Goal: Transaction & Acquisition: Download file/media

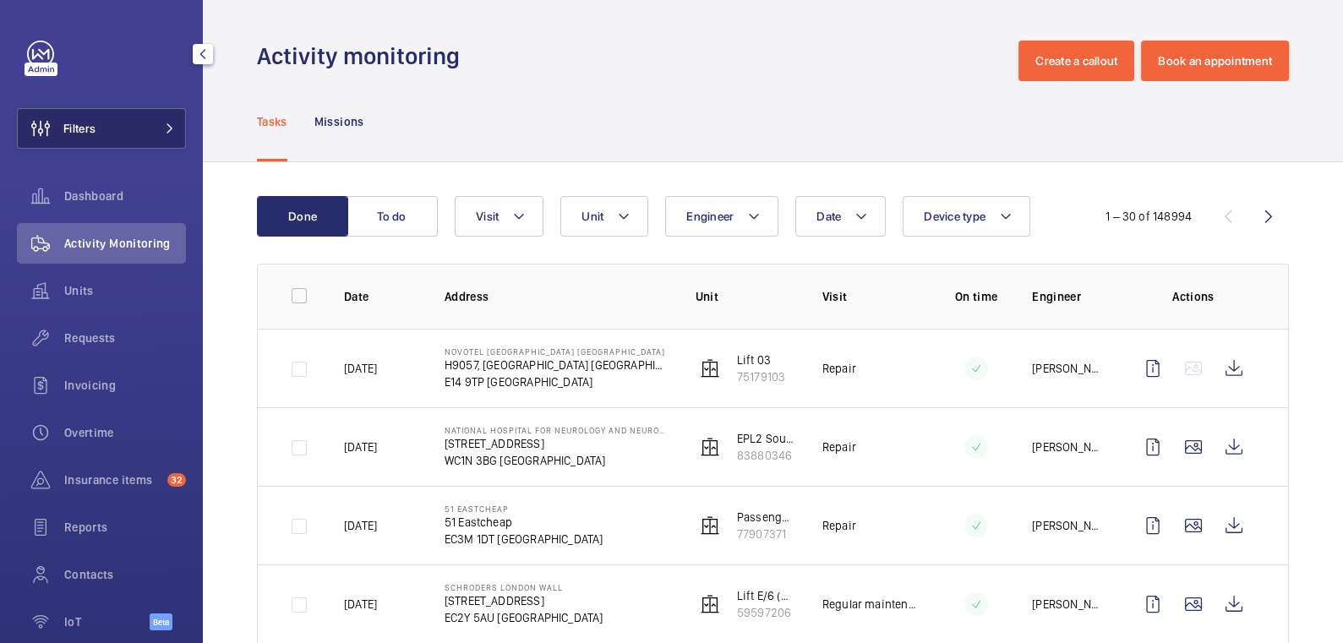
click at [109, 131] on button "Filters" at bounding box center [101, 128] width 169 height 41
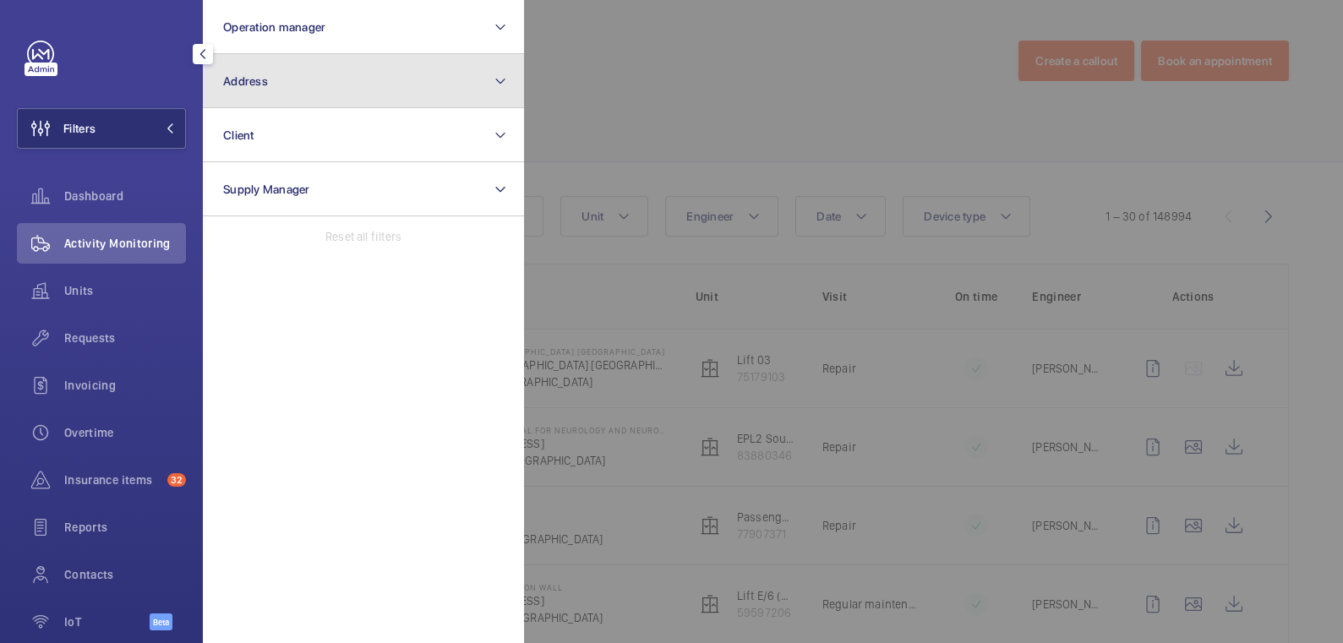
click at [292, 88] on button "Address" at bounding box center [363, 81] width 321 height 54
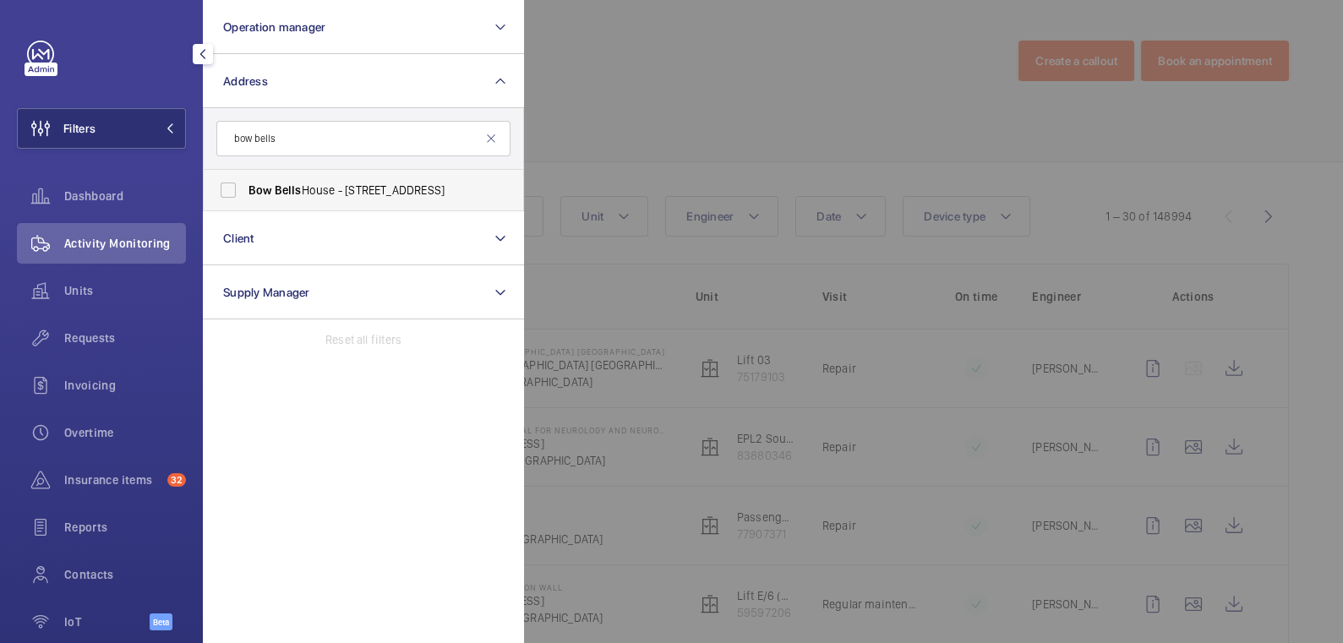
type input "bow bells"
click at [346, 177] on label "Bow Bells House - [STREET_ADDRESS]" at bounding box center [351, 190] width 294 height 41
click at [245, 177] on input "Bow Bells House - [STREET_ADDRESS]" at bounding box center [228, 190] width 34 height 34
checkbox input "true"
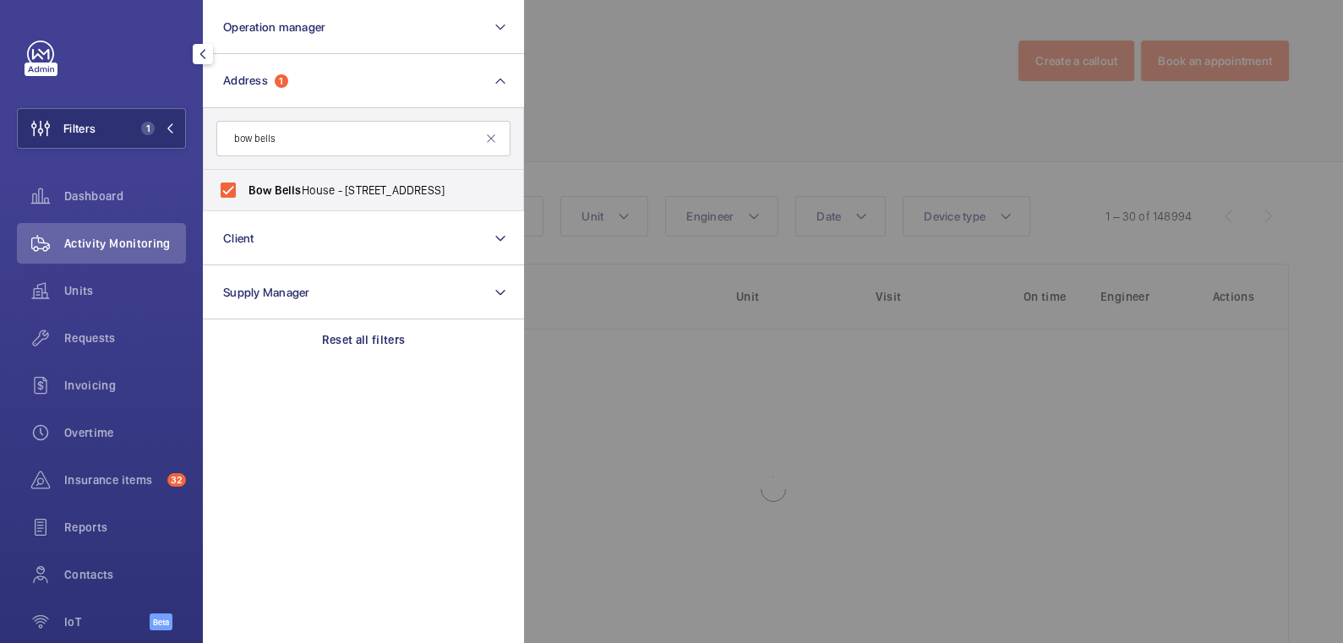
click at [719, 77] on div at bounding box center [1195, 321] width 1343 height 643
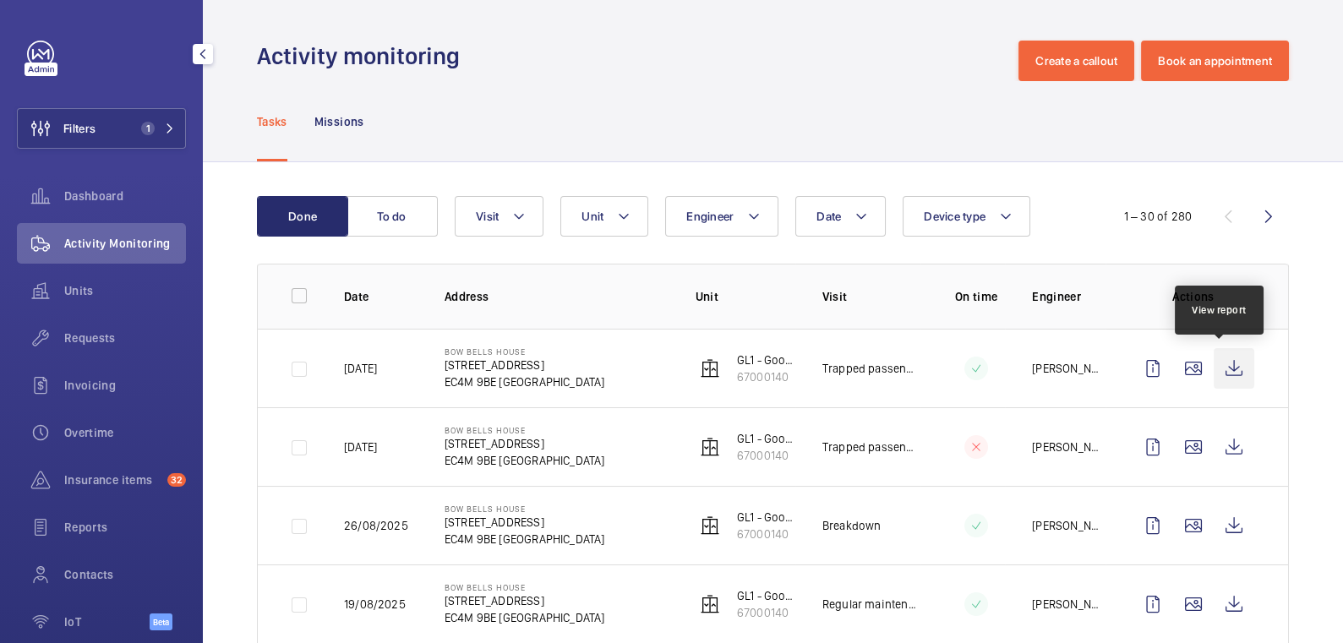
click at [1220, 373] on wm-front-icon-button at bounding box center [1234, 368] width 41 height 41
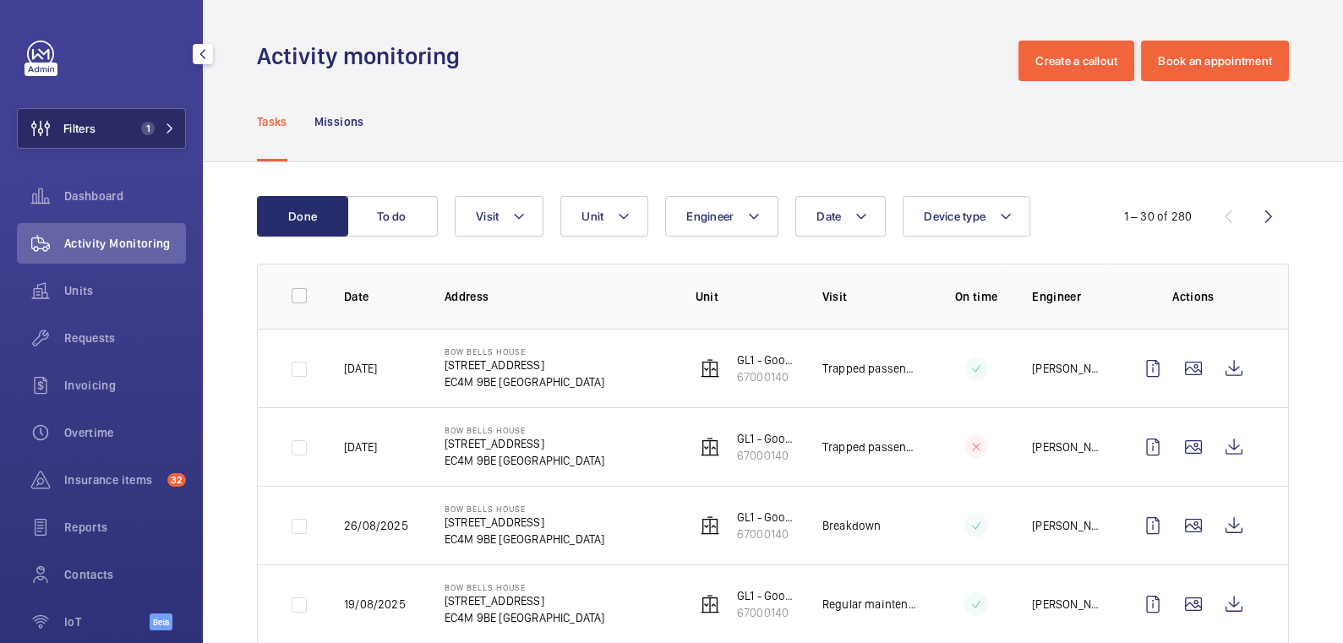
click at [134, 131] on span "1" at bounding box center [144, 129] width 20 height 14
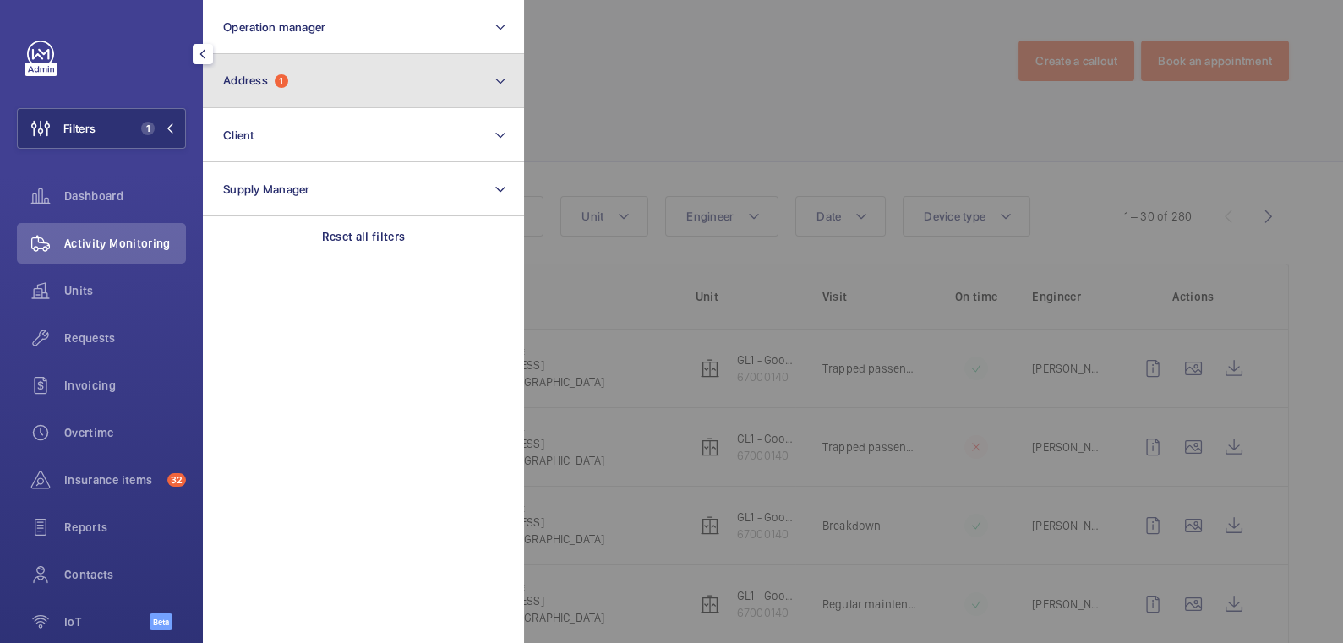
click at [303, 100] on button "Address 1" at bounding box center [363, 81] width 321 height 54
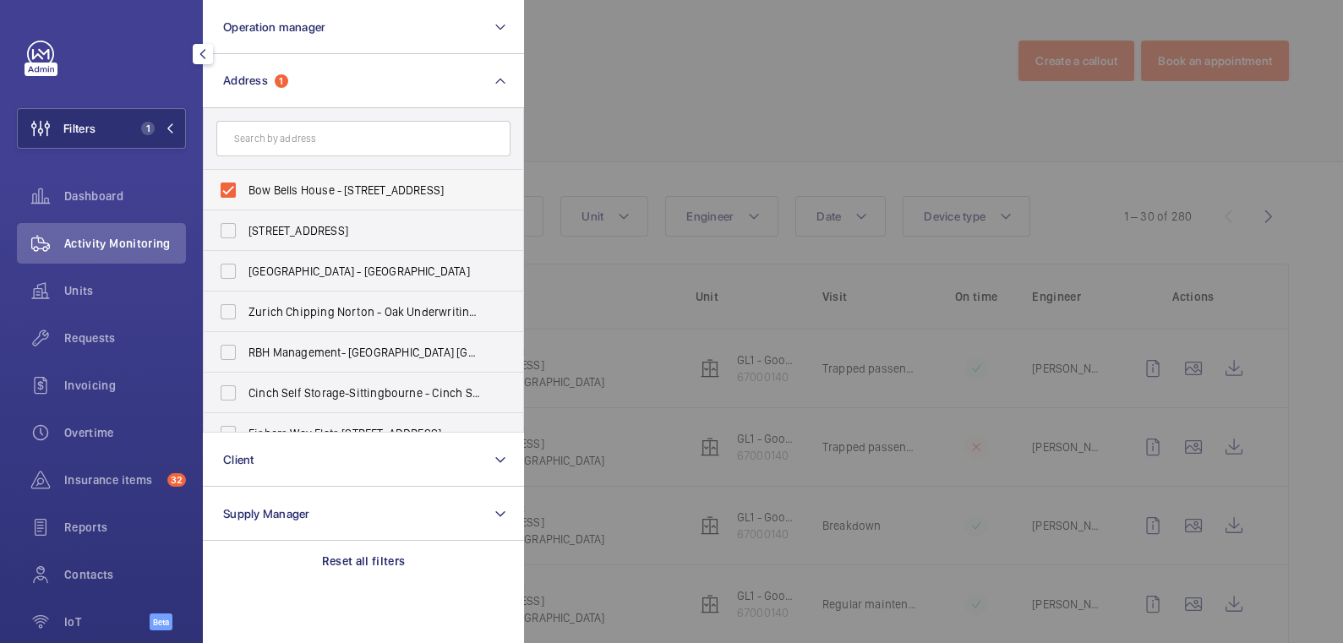
click at [271, 179] on label "Bow Bells House - [STREET_ADDRESS]" at bounding box center [351, 190] width 294 height 41
click at [245, 179] on input "Bow Bells House - [STREET_ADDRESS]" at bounding box center [228, 190] width 34 height 34
checkbox input "false"
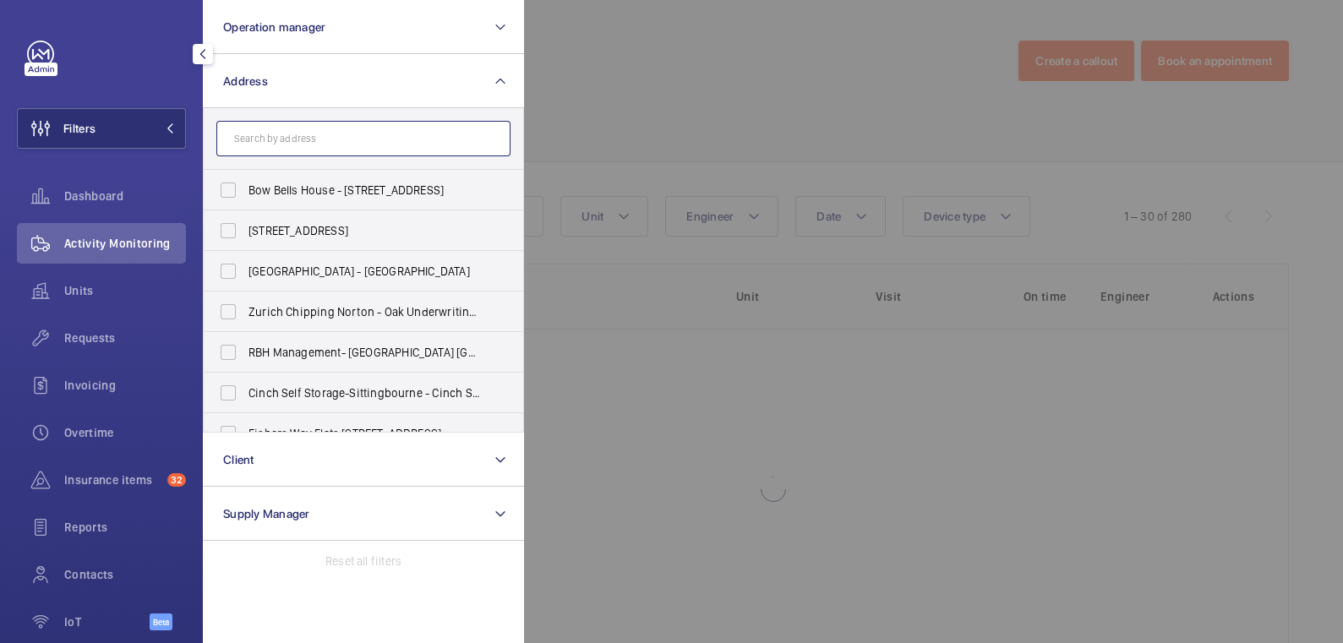
click at [281, 141] on input "text" at bounding box center [363, 139] width 294 height 36
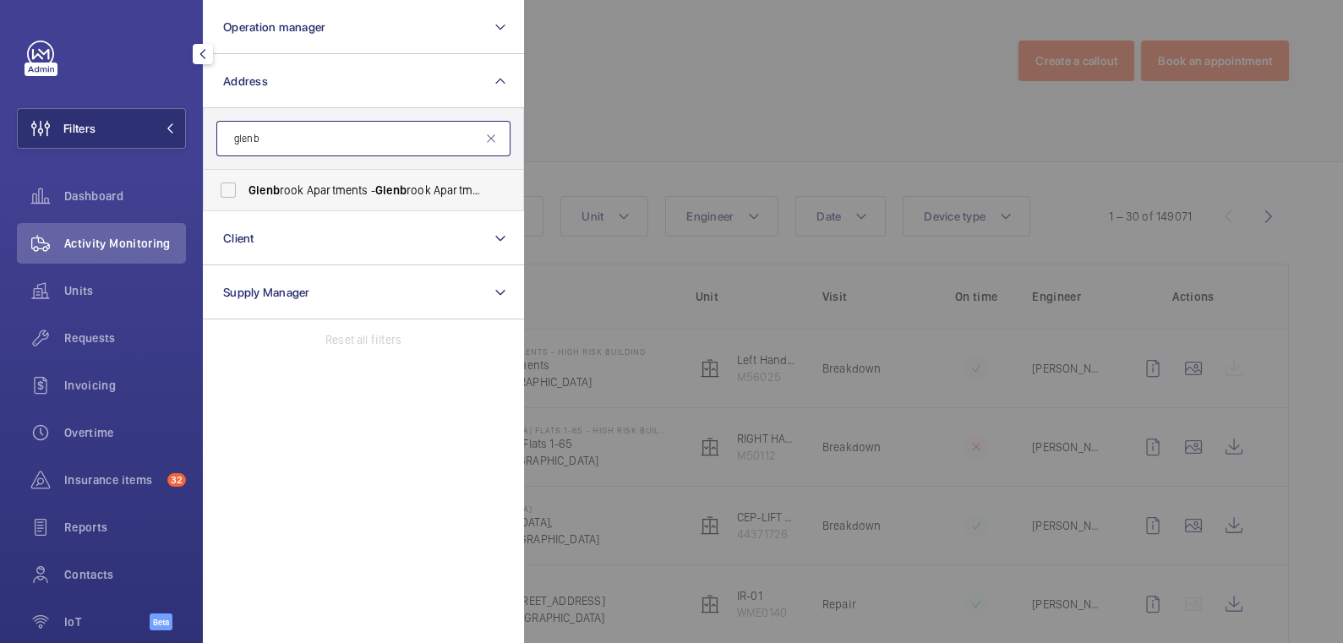
type input "glenb"
click at [307, 196] on span "Glenb rook Apartments - [GEOGRAPHIC_DATA]" at bounding box center [365, 190] width 232 height 17
click at [245, 196] on input "Glenb rook Apartments - [GEOGRAPHIC_DATA]" at bounding box center [228, 190] width 34 height 34
checkbox input "true"
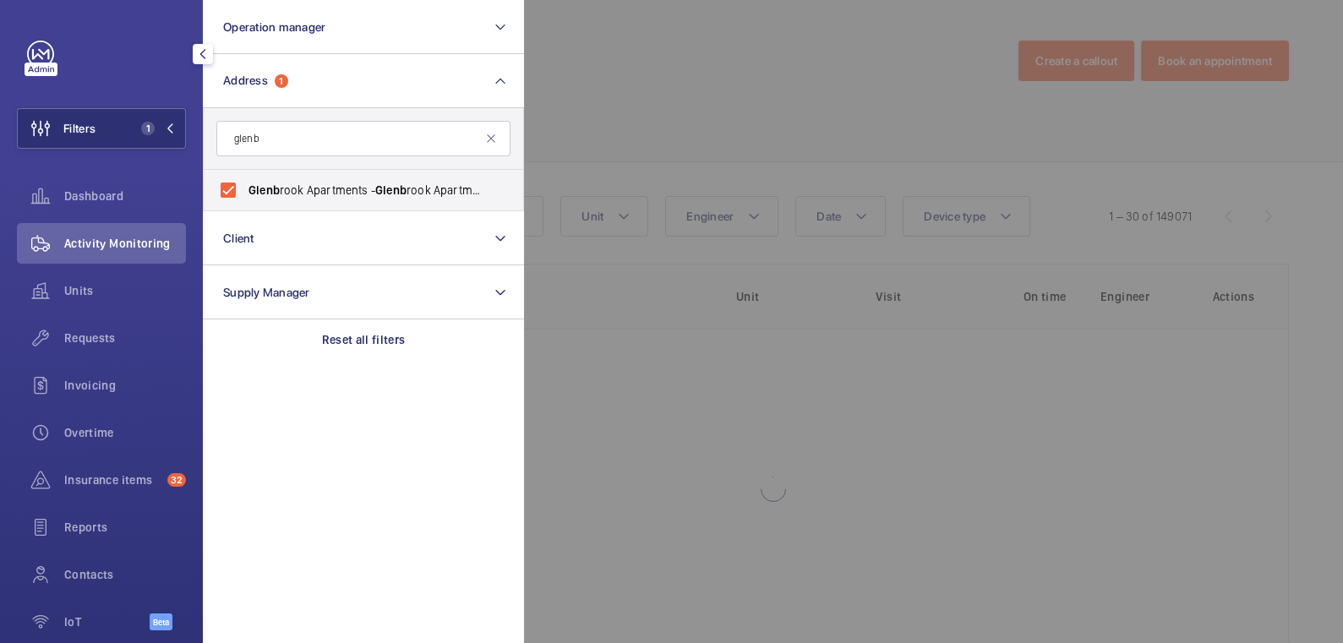
click at [637, 131] on div at bounding box center [1195, 321] width 1343 height 643
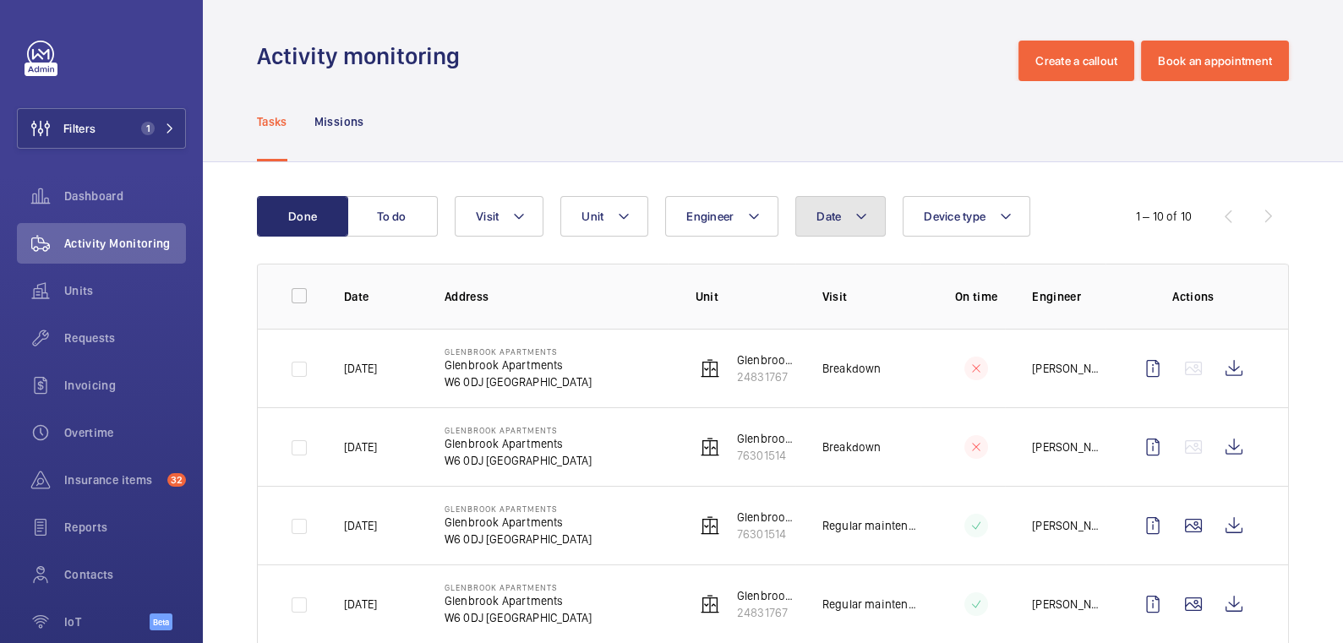
click at [837, 224] on button "Date" at bounding box center [840, 216] width 90 height 41
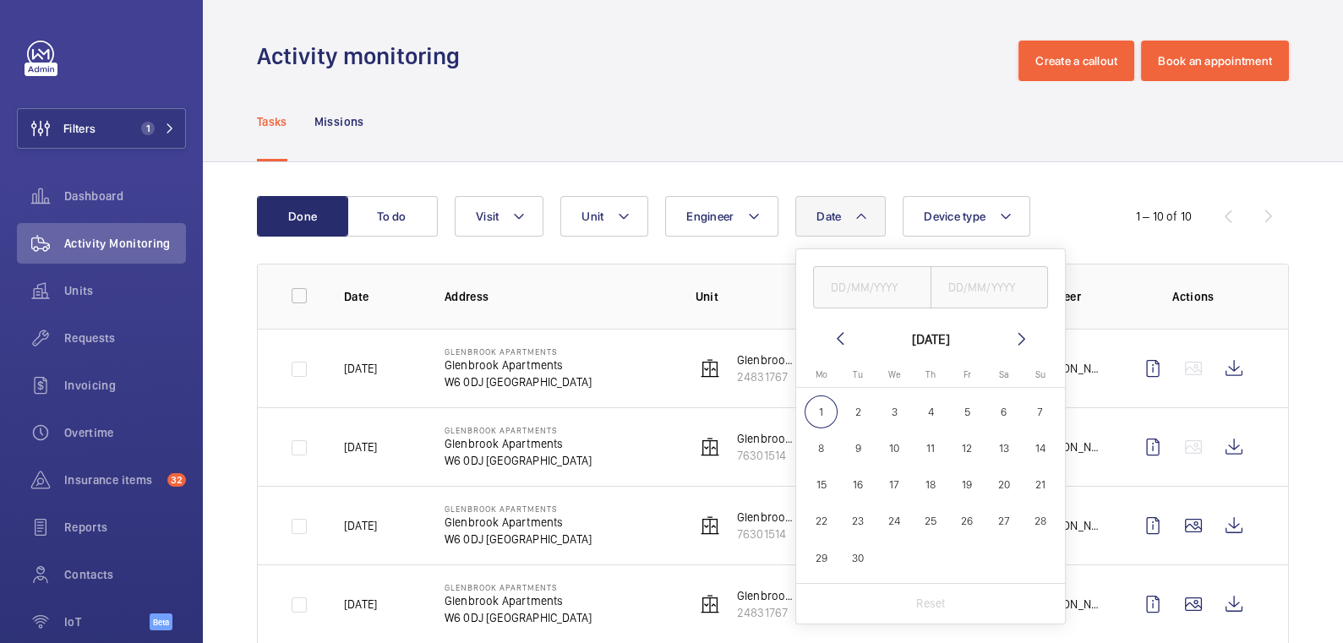
click at [830, 413] on span "1" at bounding box center [821, 412] width 33 height 33
type input "[DATE]"
click at [982, 285] on input "text" at bounding box center [990, 287] width 118 height 42
click at [822, 406] on span "1" at bounding box center [821, 412] width 33 height 33
type input "[DATE]"
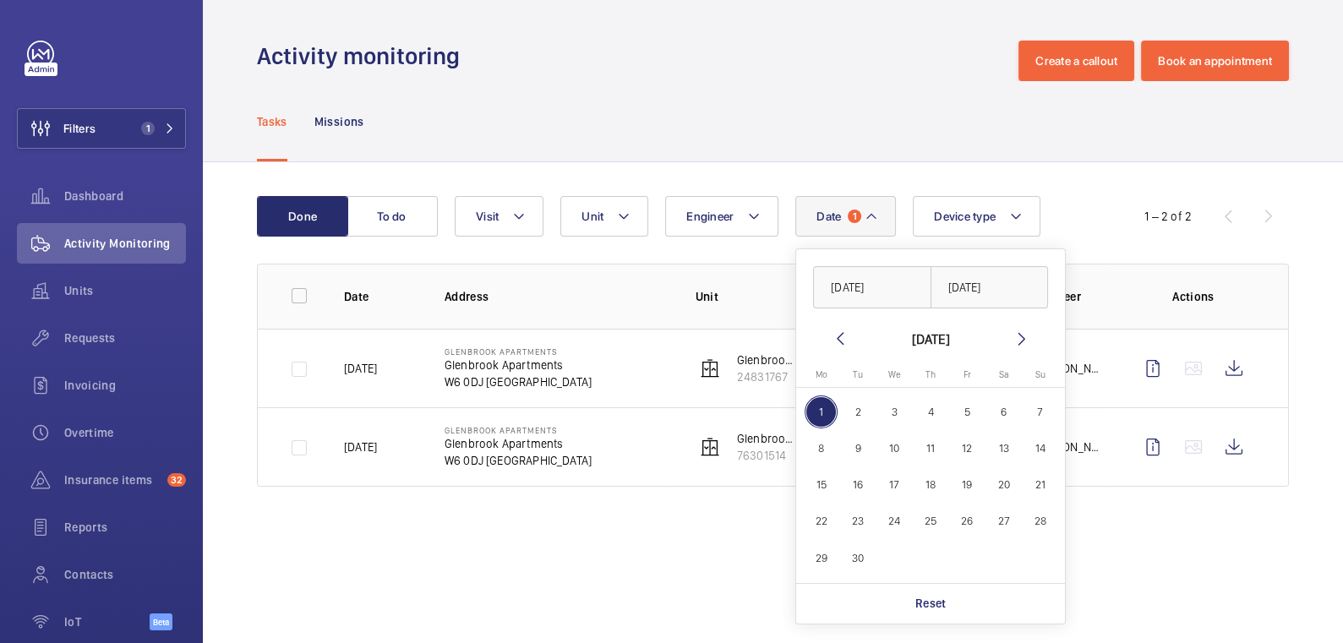
click at [813, 63] on div "Activity monitoring Create a callout Book an appointment" at bounding box center [773, 61] width 1032 height 41
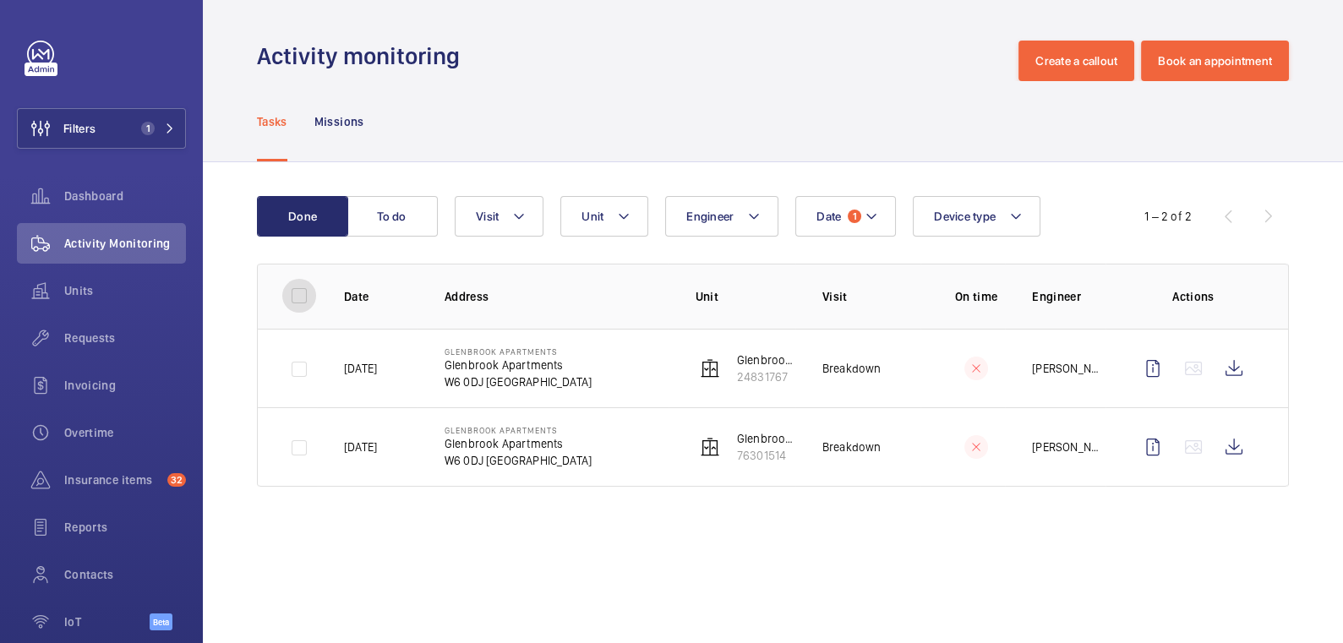
click at [299, 303] on input "checkbox" at bounding box center [299, 296] width 34 height 34
checkbox input "true"
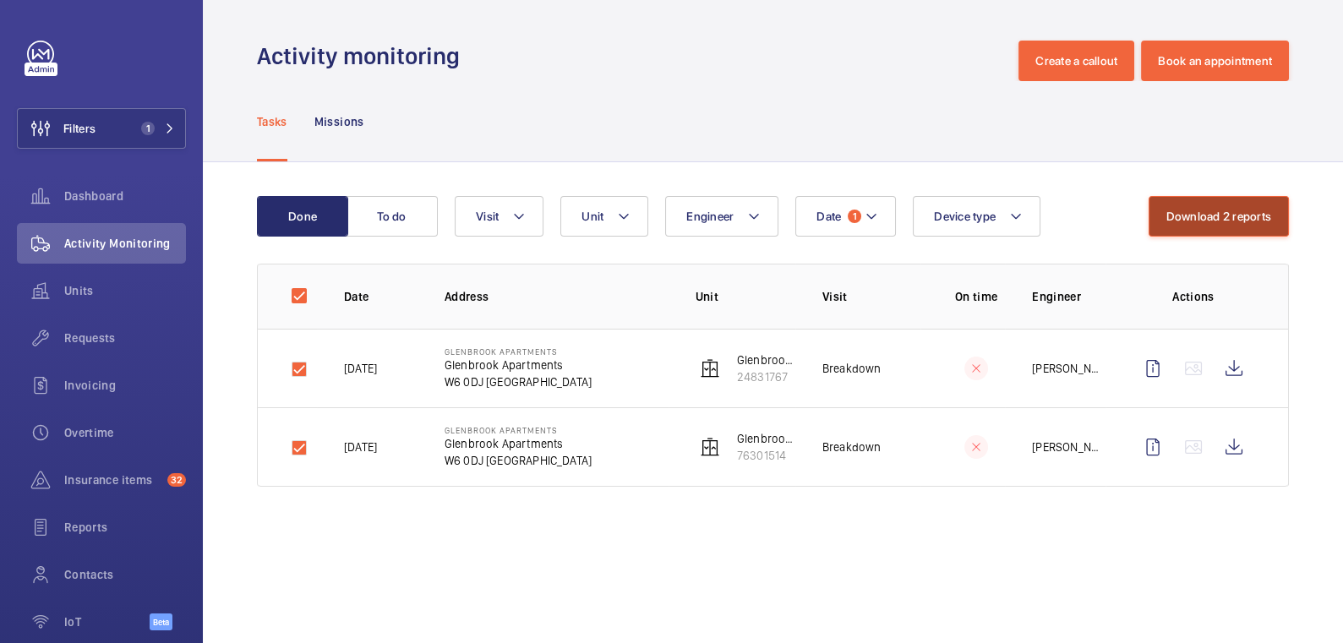
click at [1208, 214] on button "Download 2 reports" at bounding box center [1219, 216] width 141 height 41
